Goal: Transaction & Acquisition: Purchase product/service

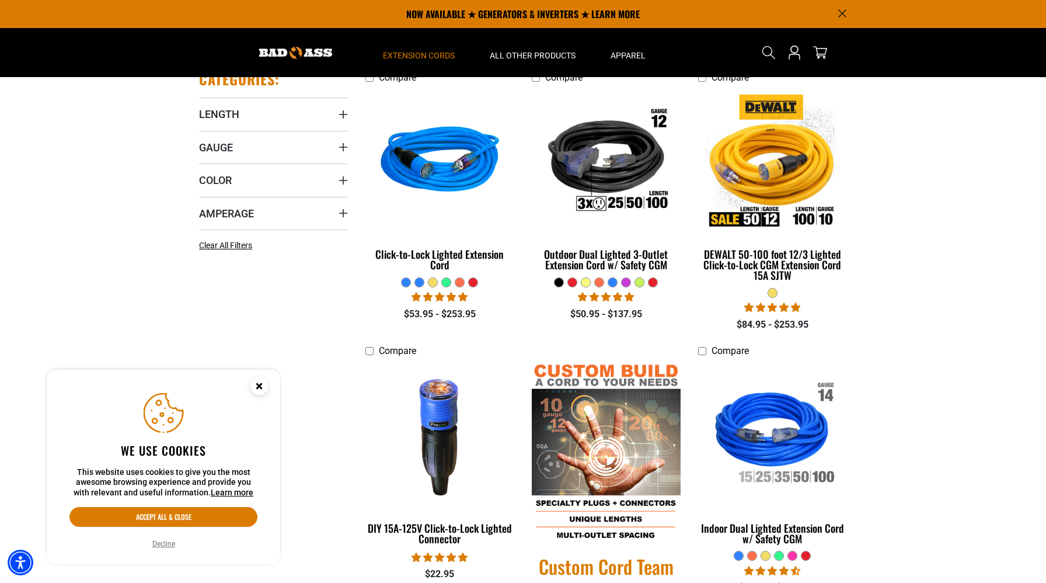
scroll to position [258, 0]
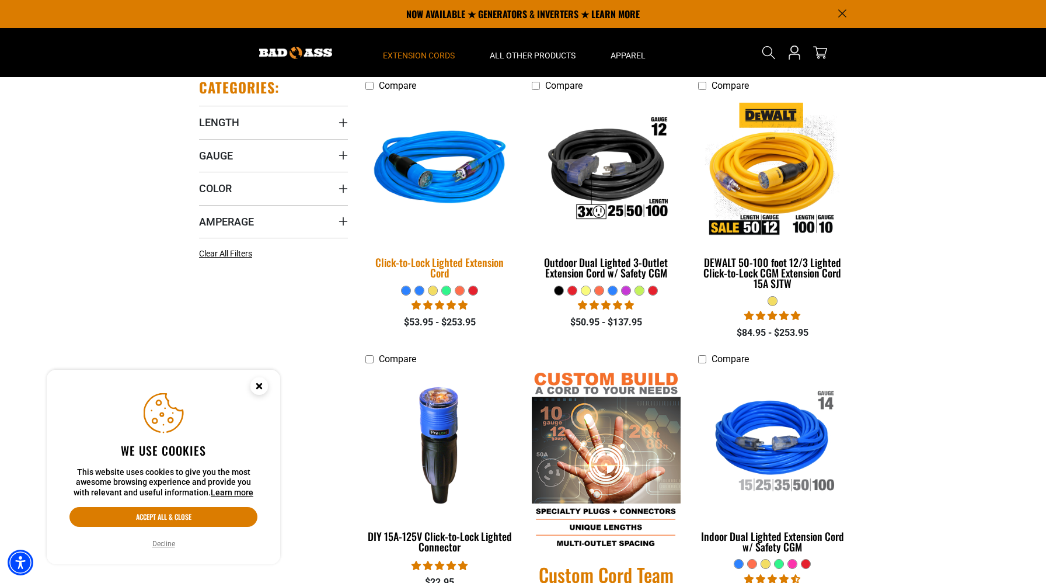
click at [432, 185] on img at bounding box center [440, 169] width 163 height 149
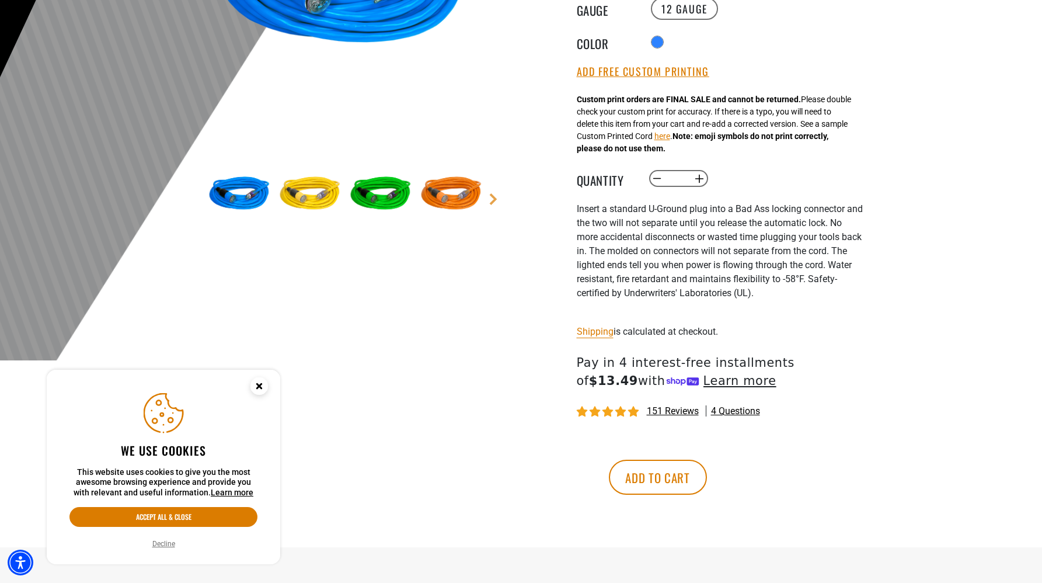
scroll to position [290, 0]
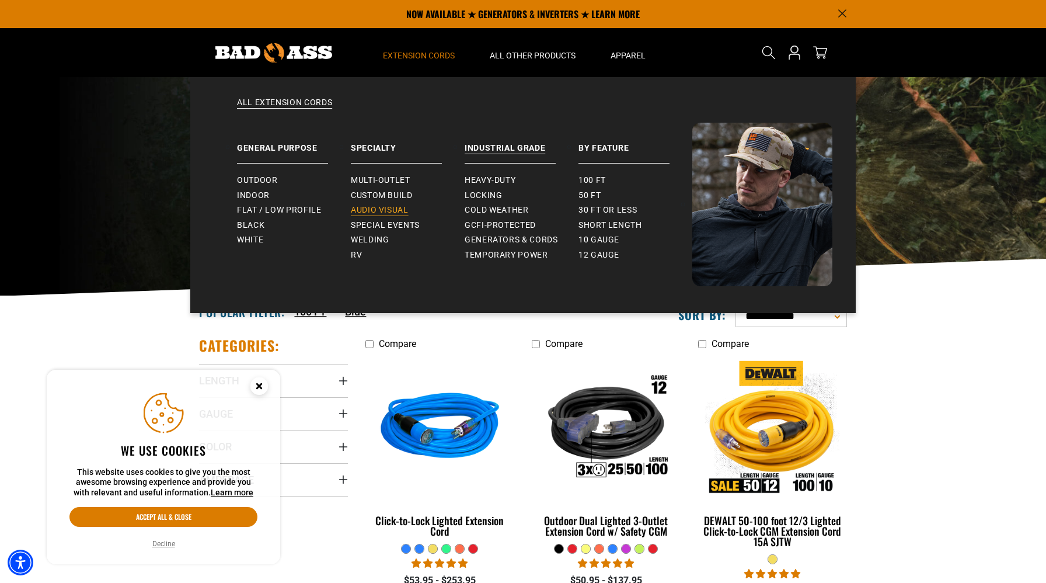
click at [380, 204] on link "Audio Visual" at bounding box center [408, 210] width 114 height 15
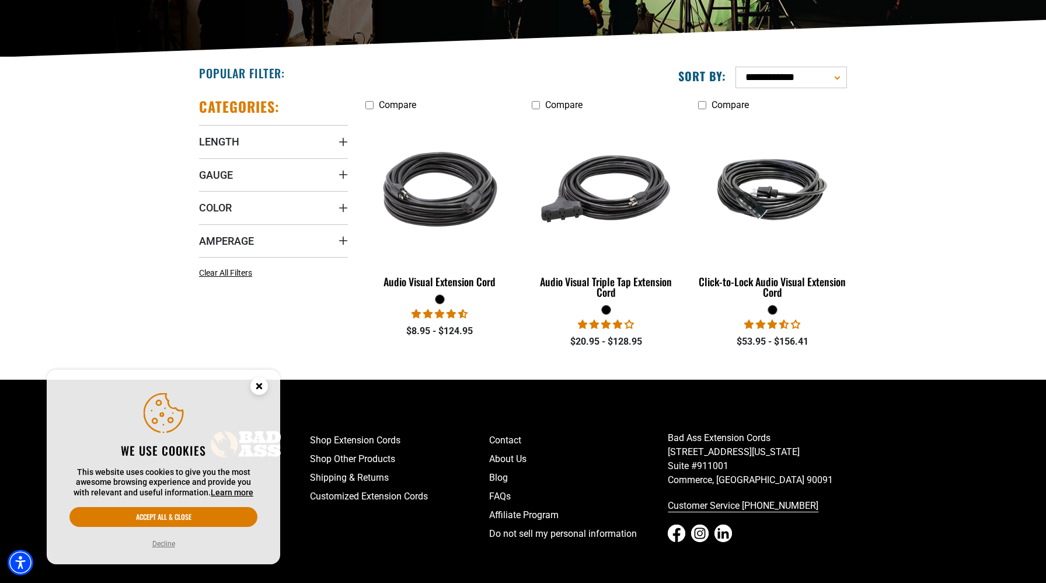
scroll to position [240, 0]
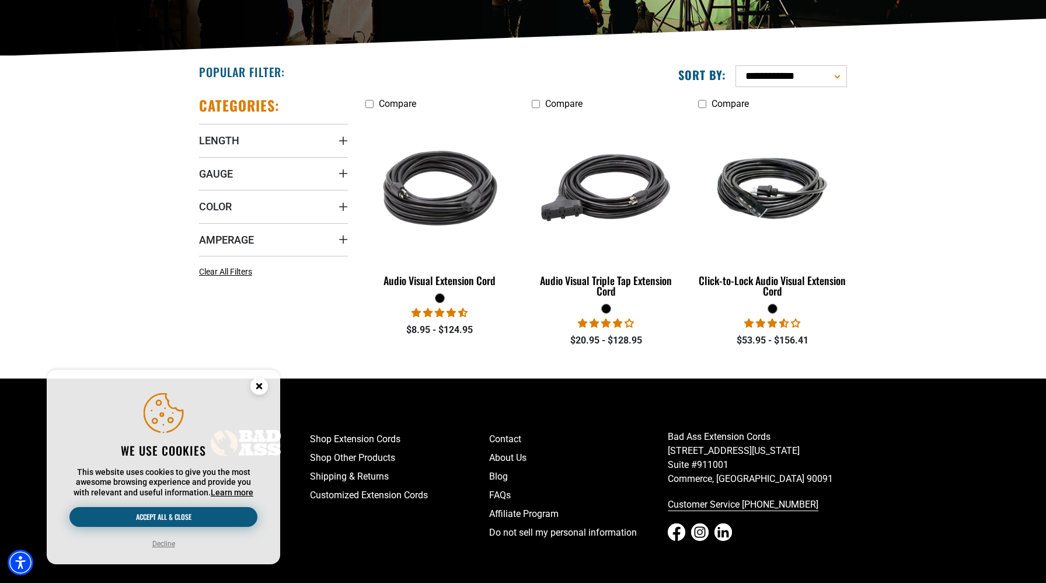
click at [176, 519] on button "Accept all & close" at bounding box center [163, 517] width 188 height 20
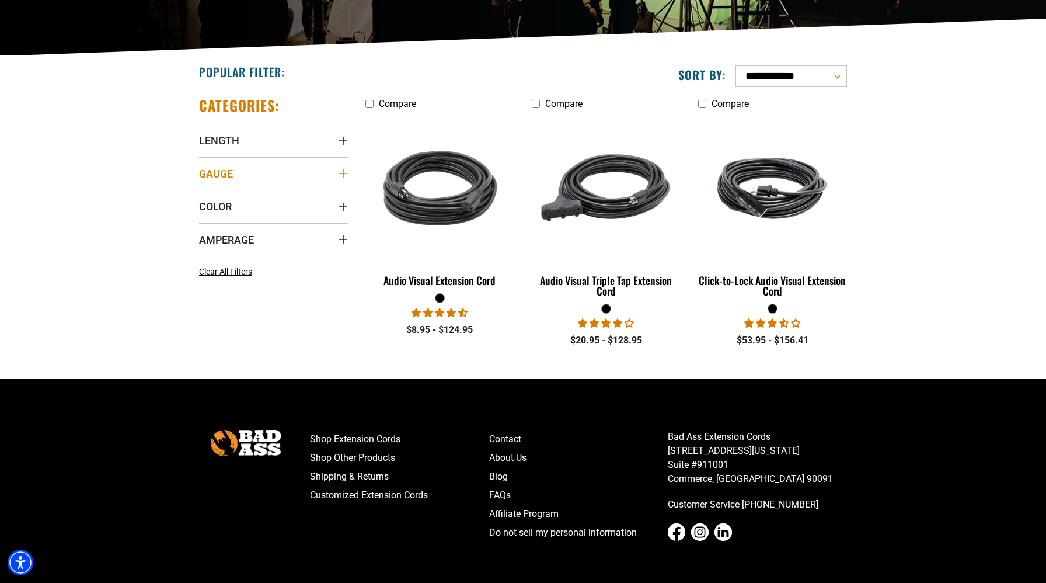
click at [346, 173] on icon "Gauge" at bounding box center [343, 173] width 8 height 8
click at [204, 194] on icon at bounding box center [203, 197] width 9 height 15
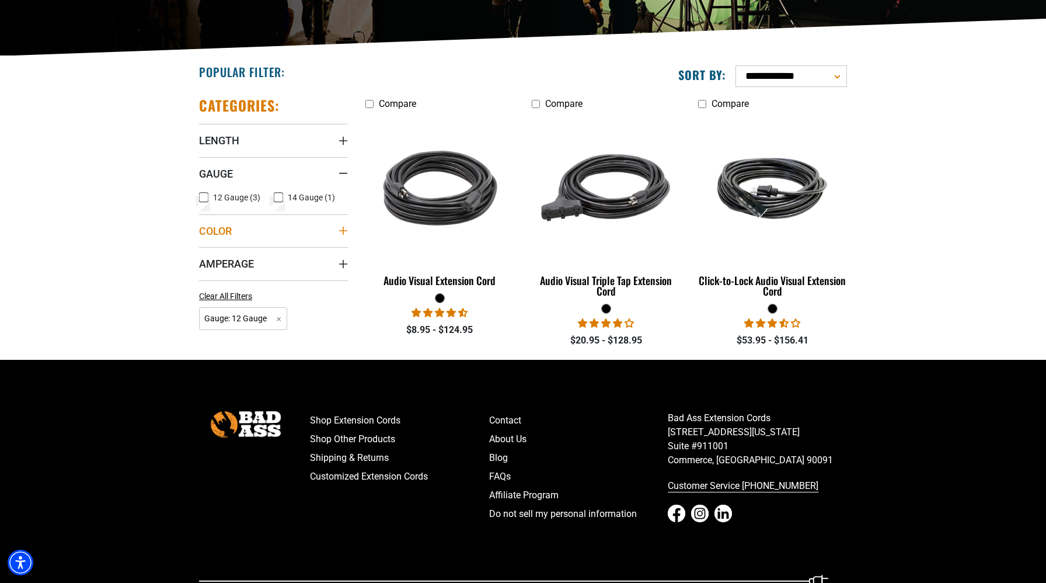
click at [342, 232] on icon "Color" at bounding box center [343, 230] width 9 height 9
click at [205, 253] on icon at bounding box center [203, 254] width 9 height 15
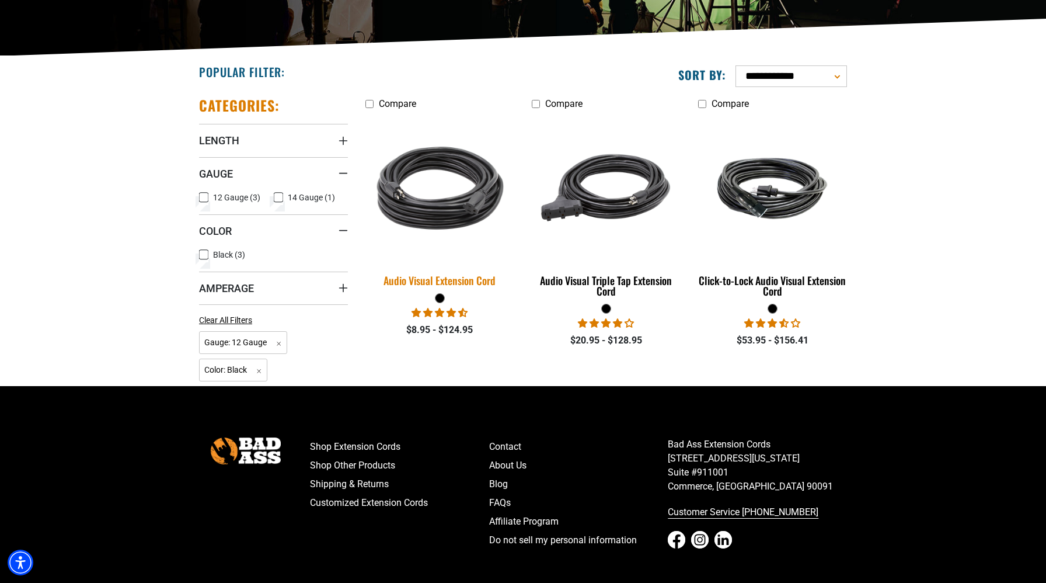
click at [384, 191] on img at bounding box center [440, 187] width 163 height 149
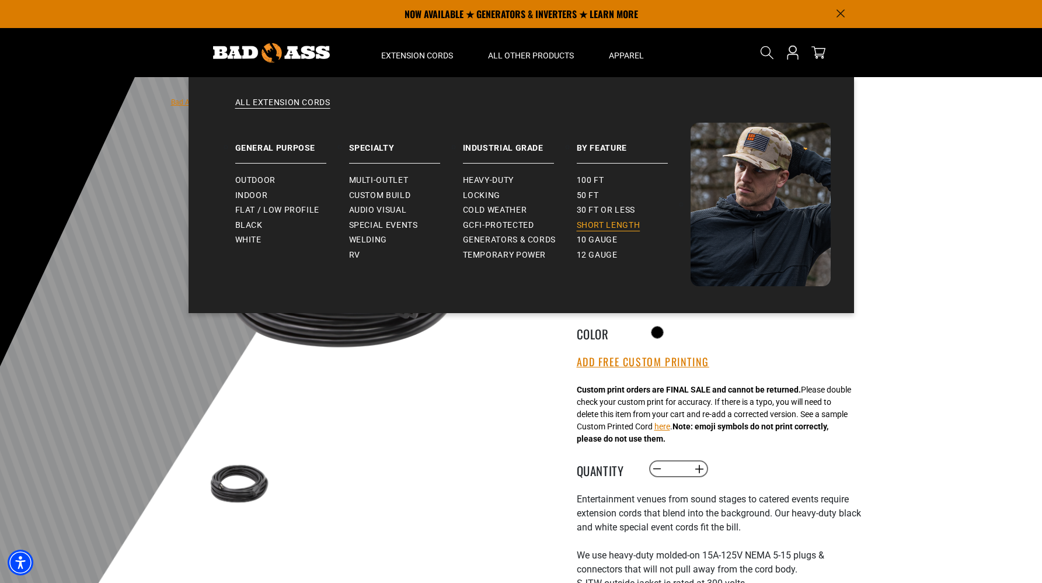
click at [599, 224] on span "Short Length" at bounding box center [609, 225] width 64 height 11
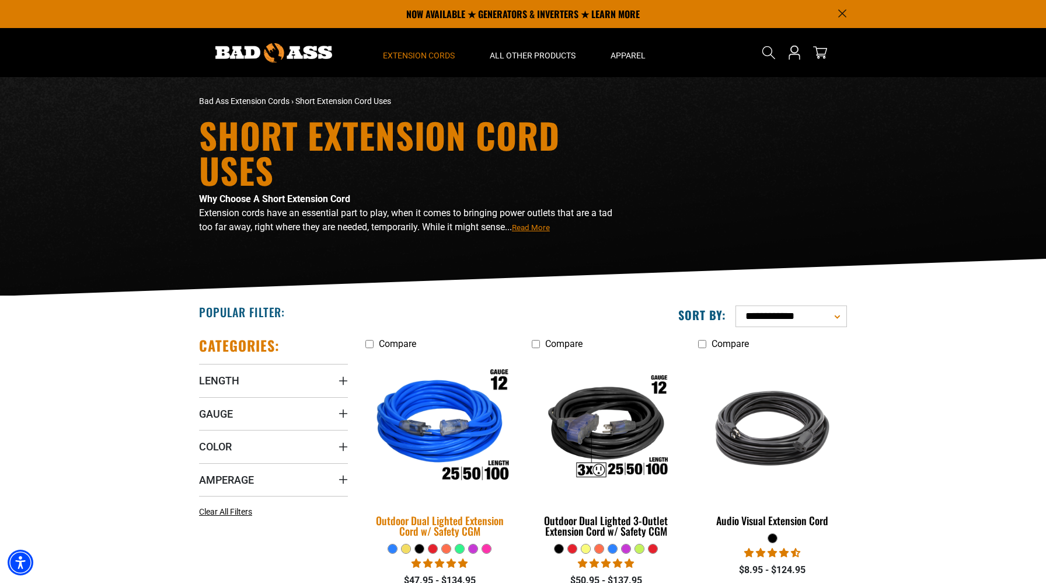
click at [443, 429] on img at bounding box center [440, 427] width 163 height 149
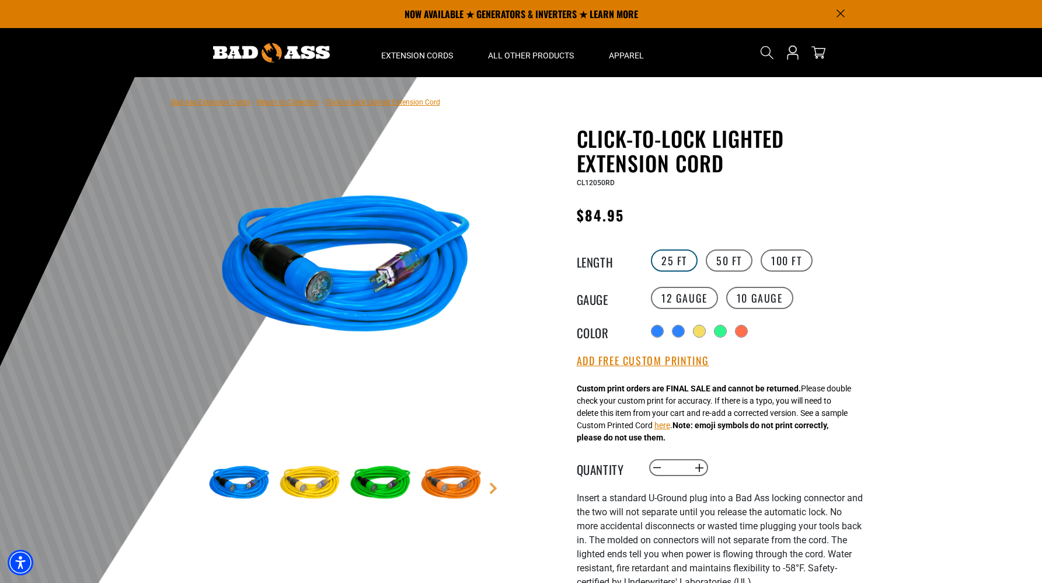
click at [686, 259] on label "25 FT" at bounding box center [674, 260] width 47 height 22
